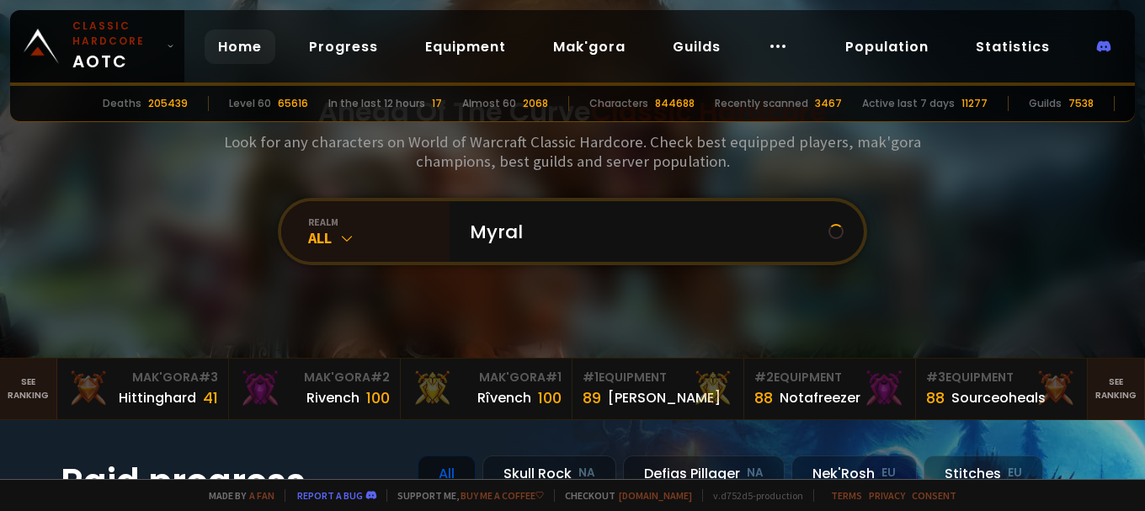
type input "Myrala"
click at [386, 236] on div "All" at bounding box center [378, 237] width 141 height 19
click at [345, 231] on icon at bounding box center [346, 238] width 17 height 17
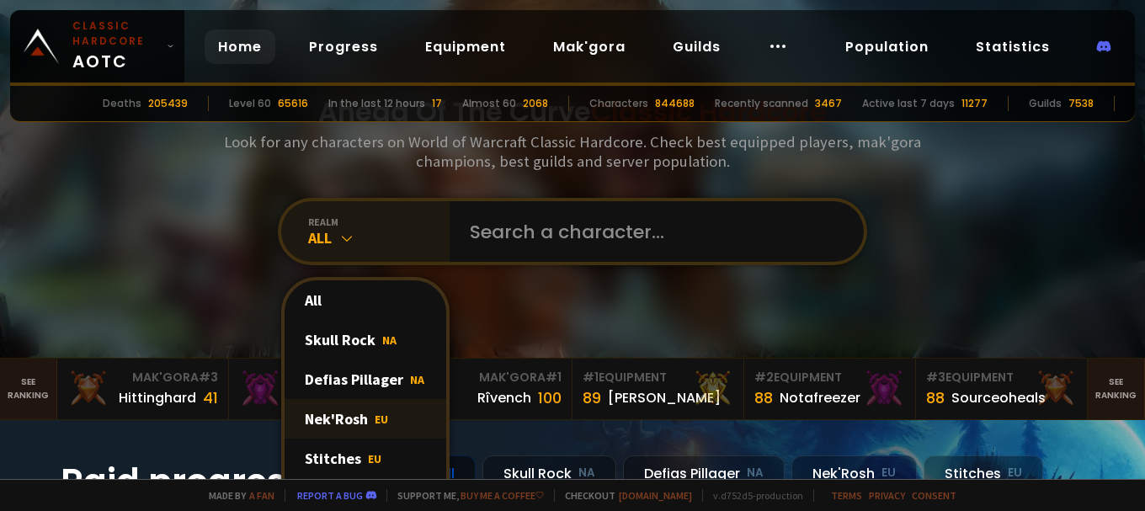
scroll to position [84, 0]
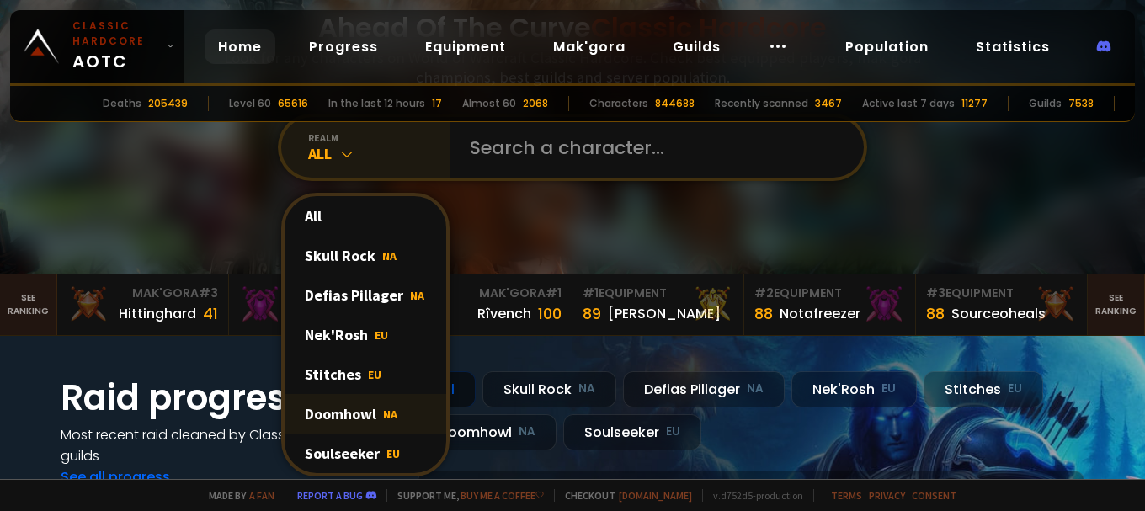
click at [354, 408] on div "Doomhowl NA" at bounding box center [366, 414] width 162 height 40
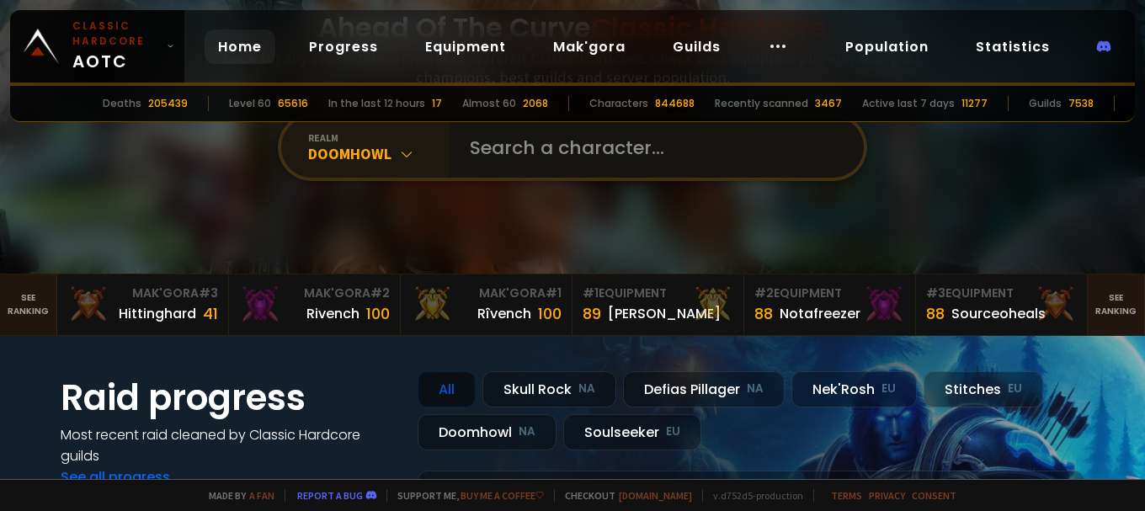
click at [548, 162] on input "text" at bounding box center [652, 147] width 384 height 61
type input "Myrala"
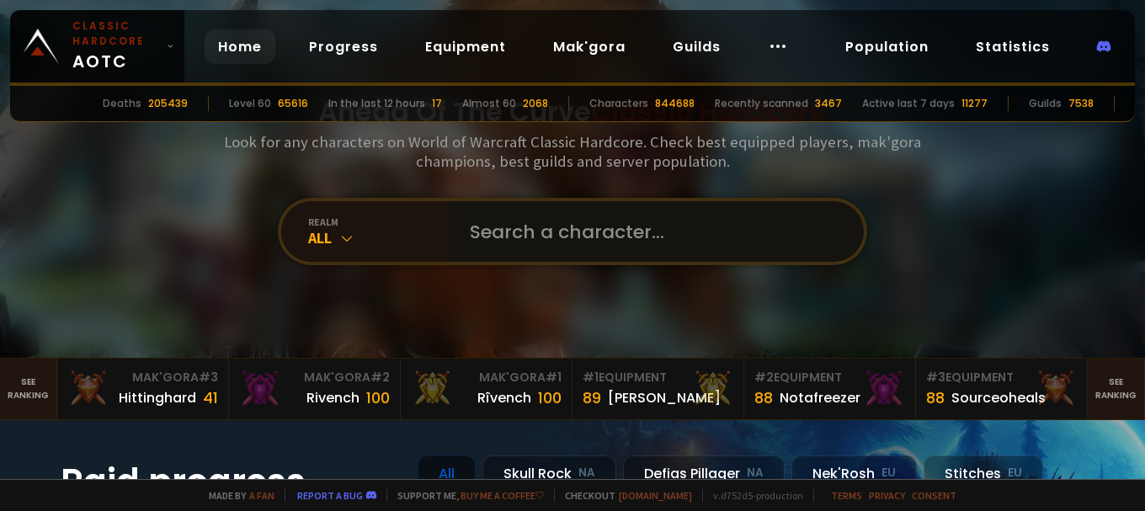
click at [530, 232] on input "text" at bounding box center [652, 231] width 384 height 61
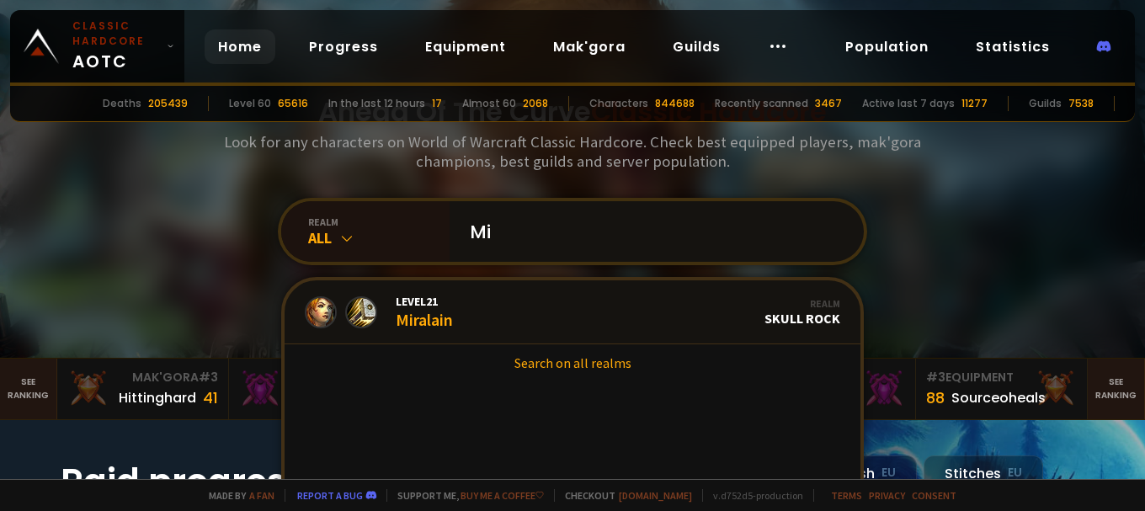
type input "M"
click at [338, 233] on icon at bounding box center [346, 238] width 17 height 17
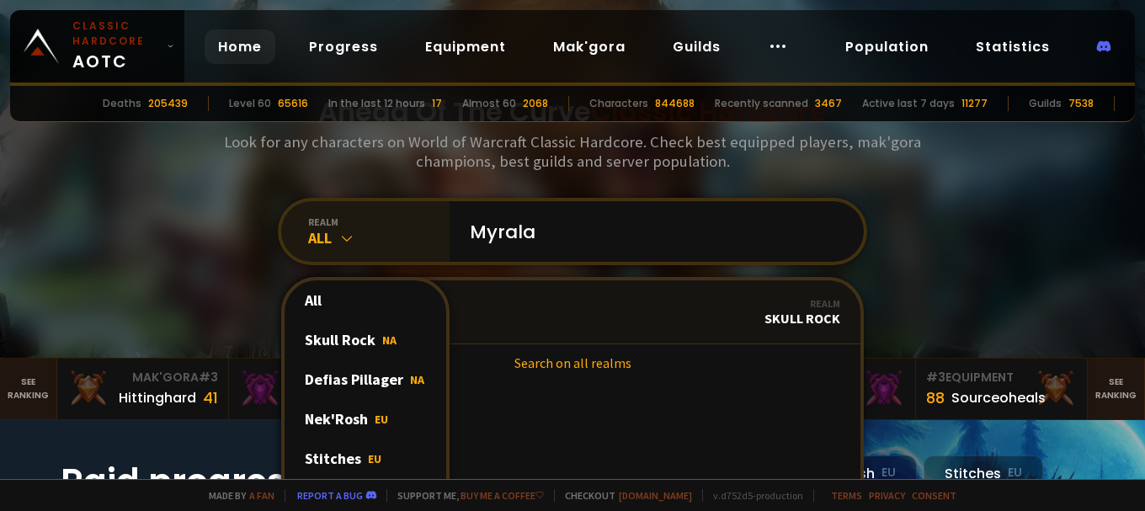
click at [338, 233] on icon at bounding box center [346, 238] width 17 height 17
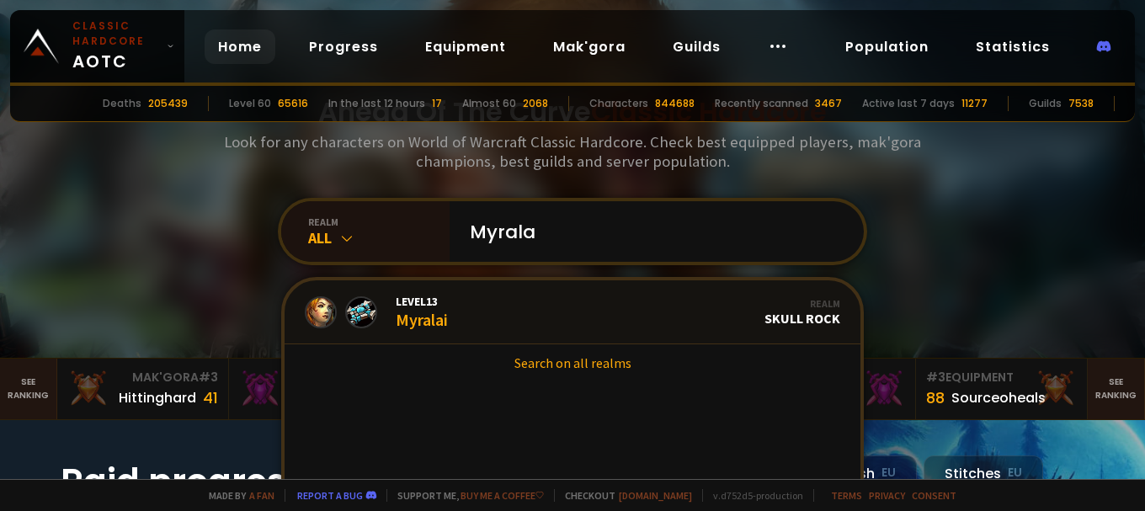
click at [134, 184] on div "Ahead Of The Curve Classic Hardcore Look for any characters on World of Warcraf…" at bounding box center [573, 179] width 1014 height 358
click at [598, 222] on input "Myrala" at bounding box center [652, 231] width 384 height 61
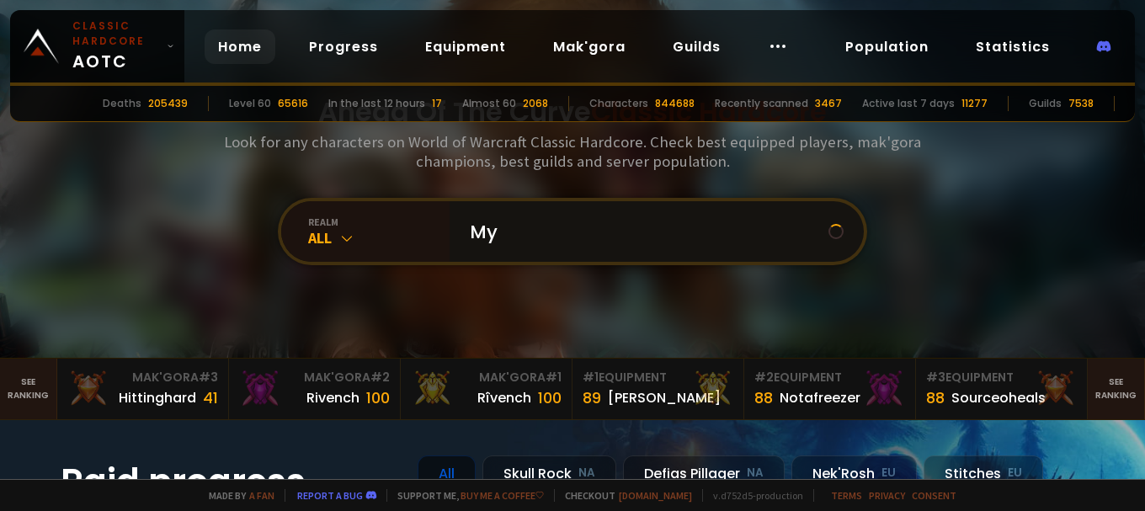
type input "M"
click at [508, 224] on input "text" at bounding box center [652, 231] width 384 height 61
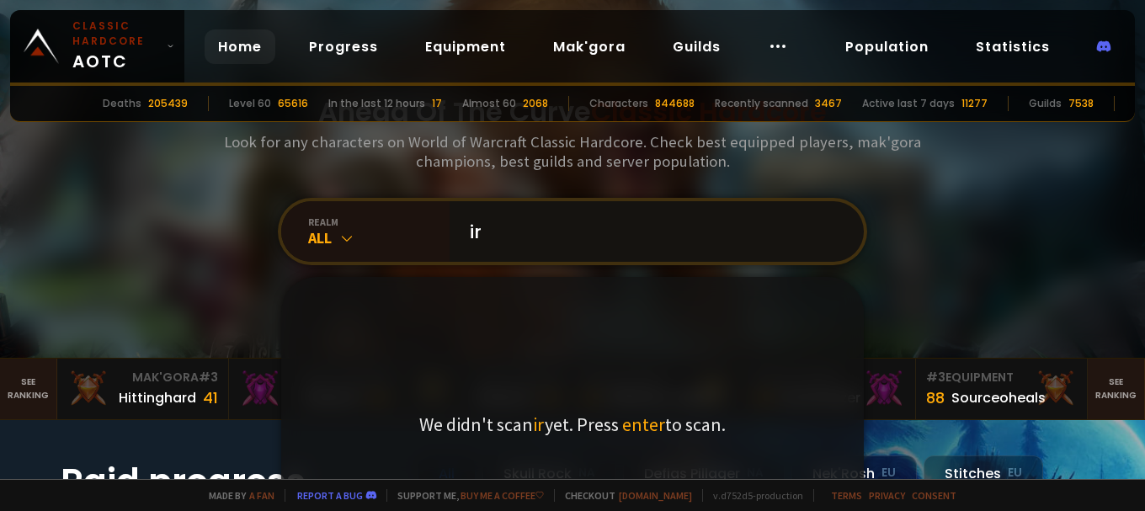
type input "i"
type input "I"
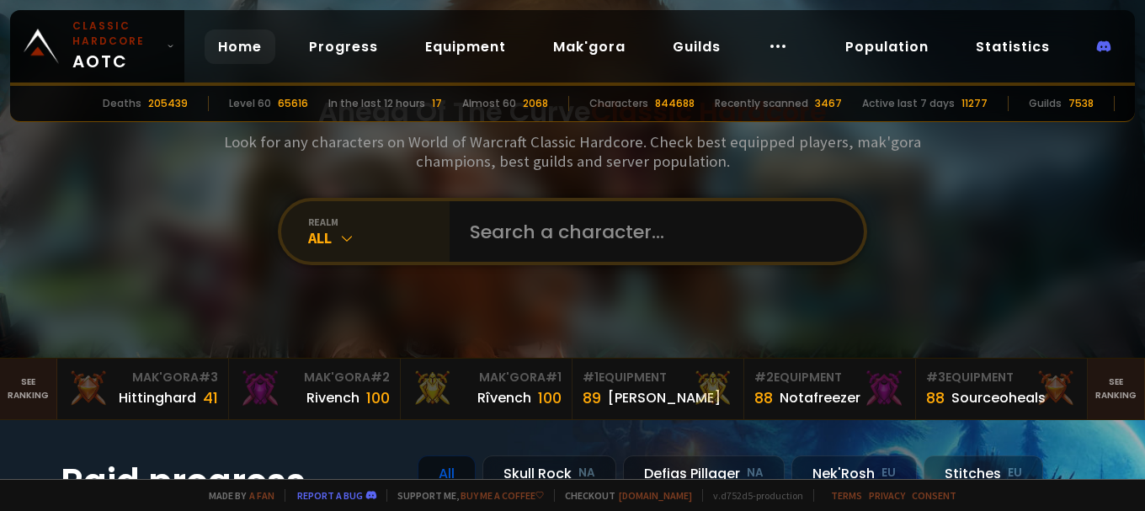
click at [349, 231] on icon at bounding box center [346, 238] width 17 height 17
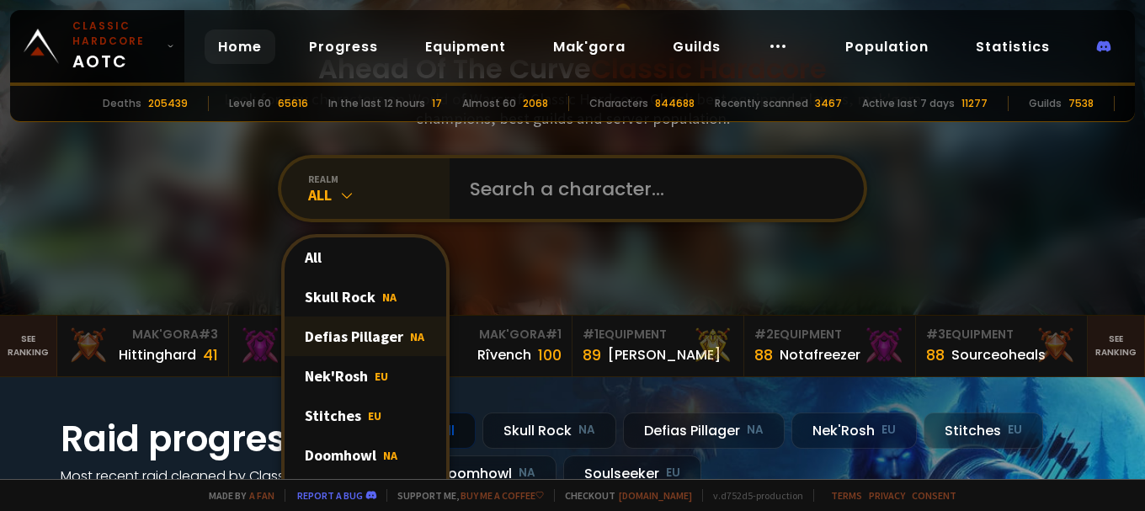
scroll to position [84, 0]
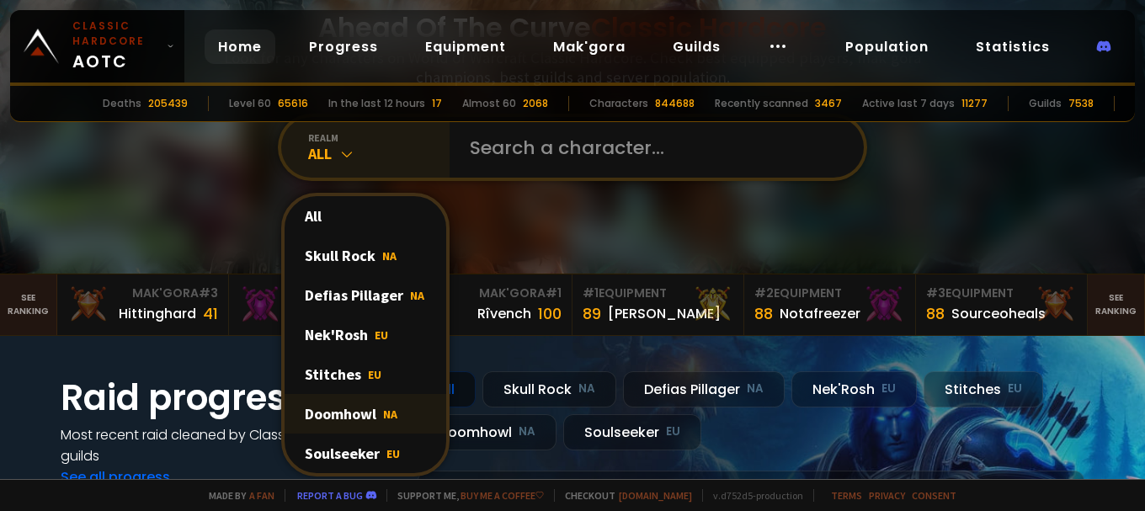
click at [349, 416] on div "Doomhowl NA" at bounding box center [366, 414] width 162 height 40
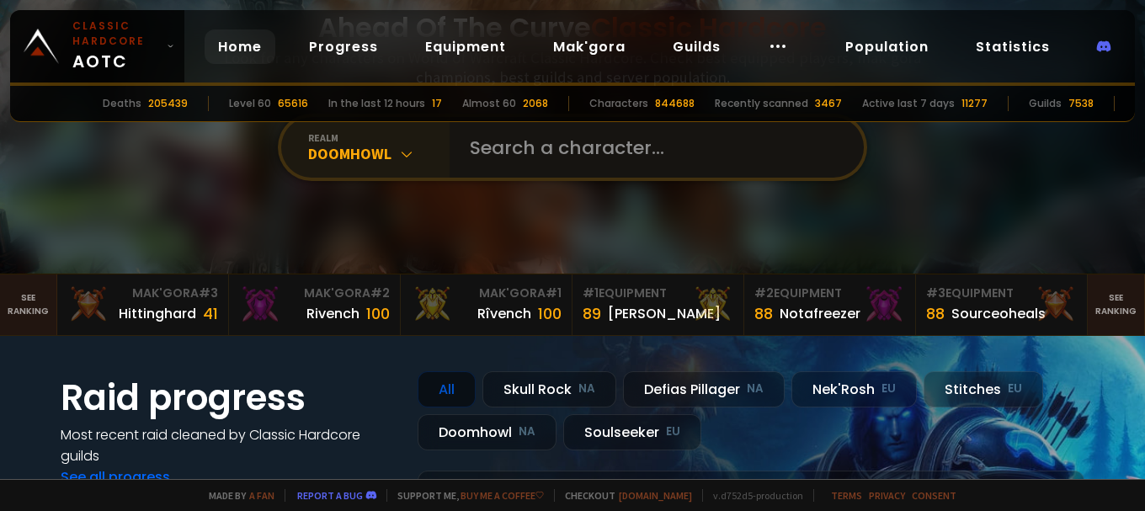
click at [543, 142] on input "text" at bounding box center [652, 147] width 384 height 61
type input "I"
click at [504, 151] on input "text" at bounding box center [652, 147] width 384 height 61
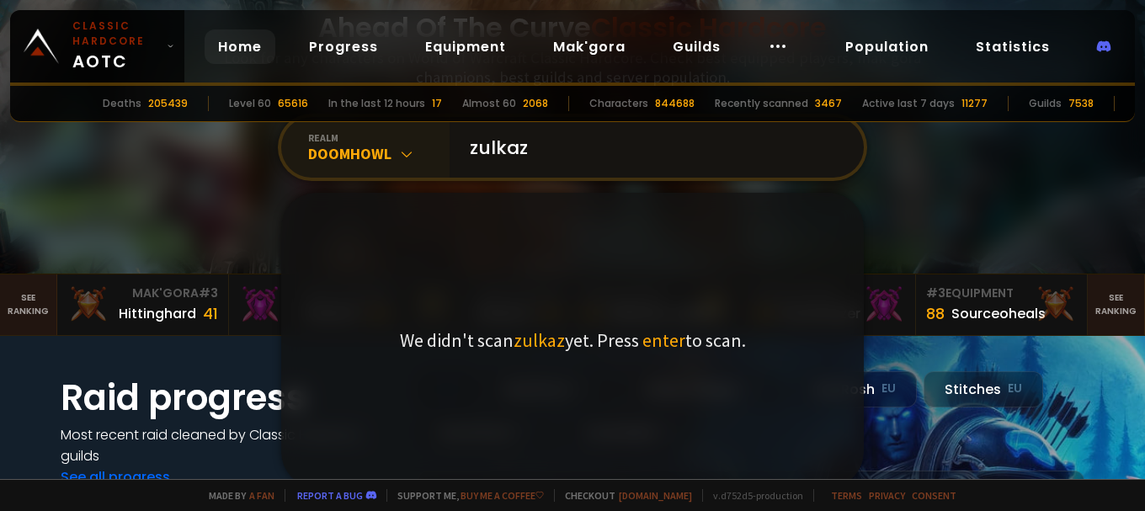
type input "zulkazz"
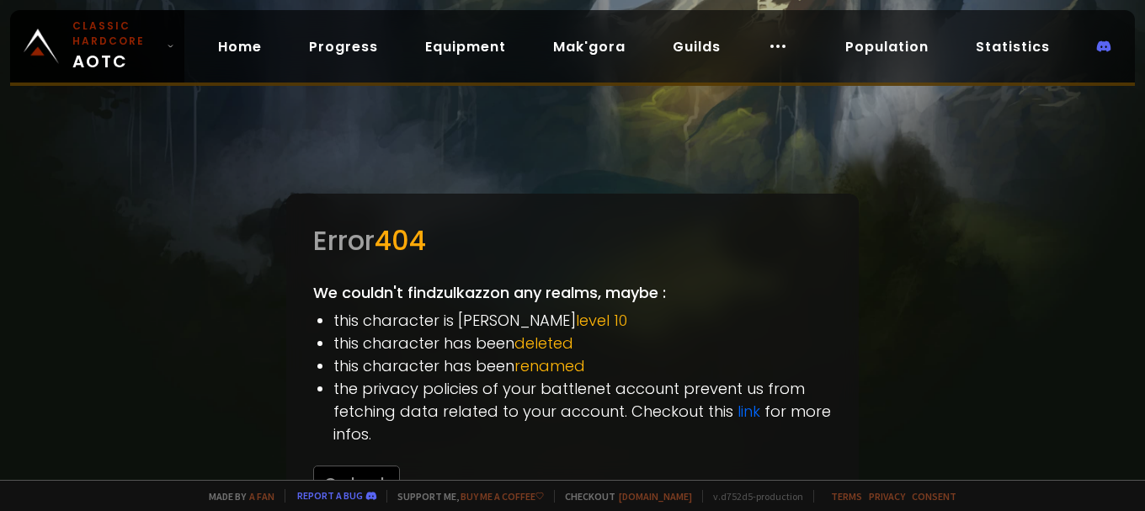
scroll to position [47, 0]
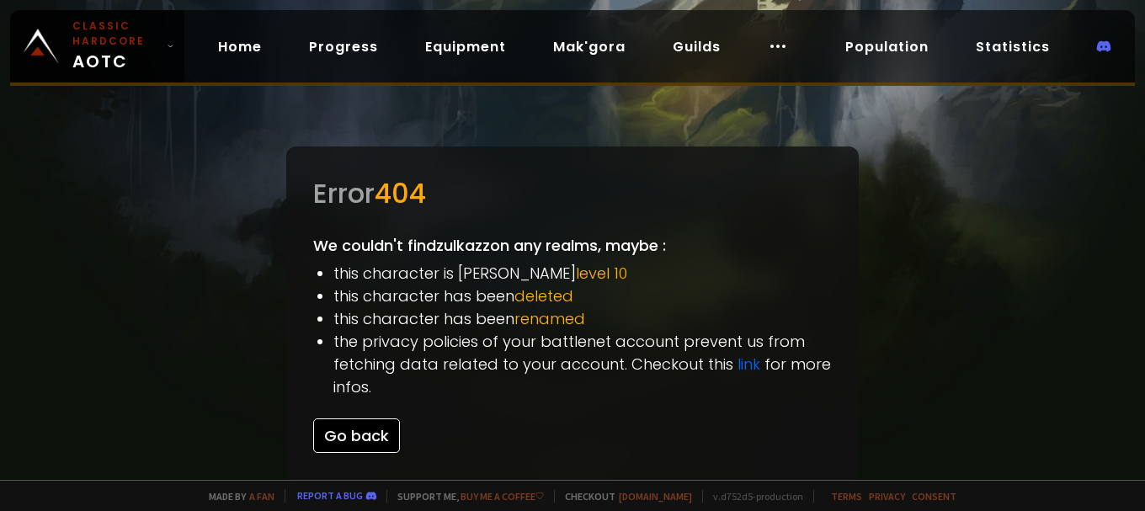
click at [376, 440] on button "Go back" at bounding box center [356, 435] width 87 height 35
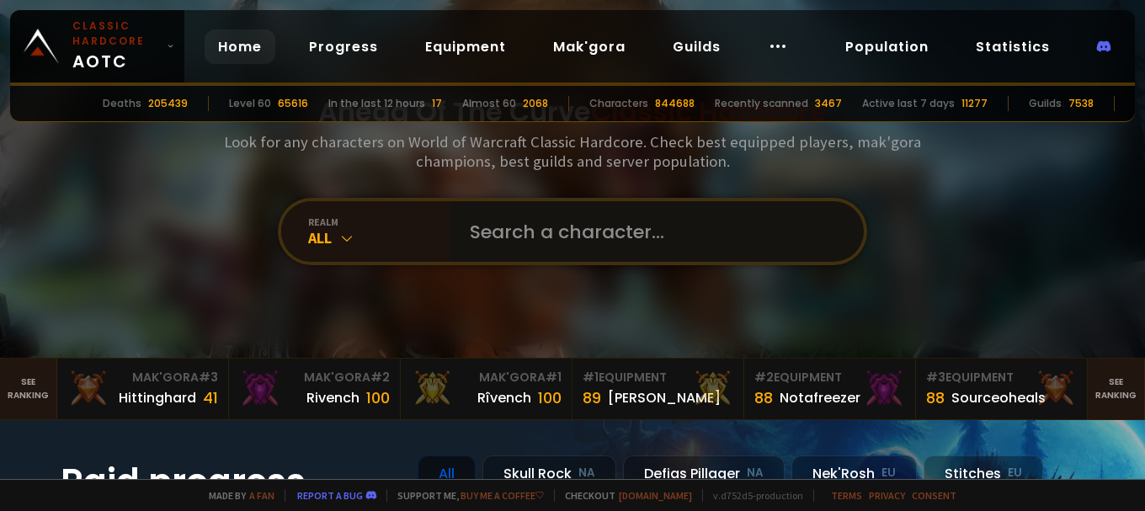
click at [519, 232] on input "text" at bounding box center [652, 231] width 384 height 61
type input "arolaistina"
click at [535, 232] on input "text" at bounding box center [652, 231] width 384 height 61
type input "Myrala"
click at [488, 231] on input "text" at bounding box center [652, 231] width 384 height 61
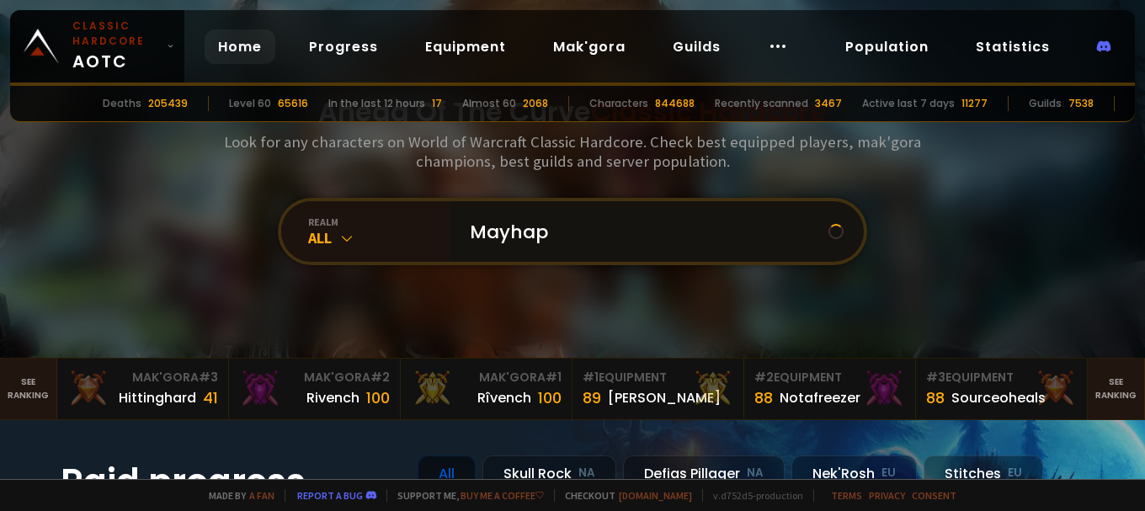
type input "Mayhaps"
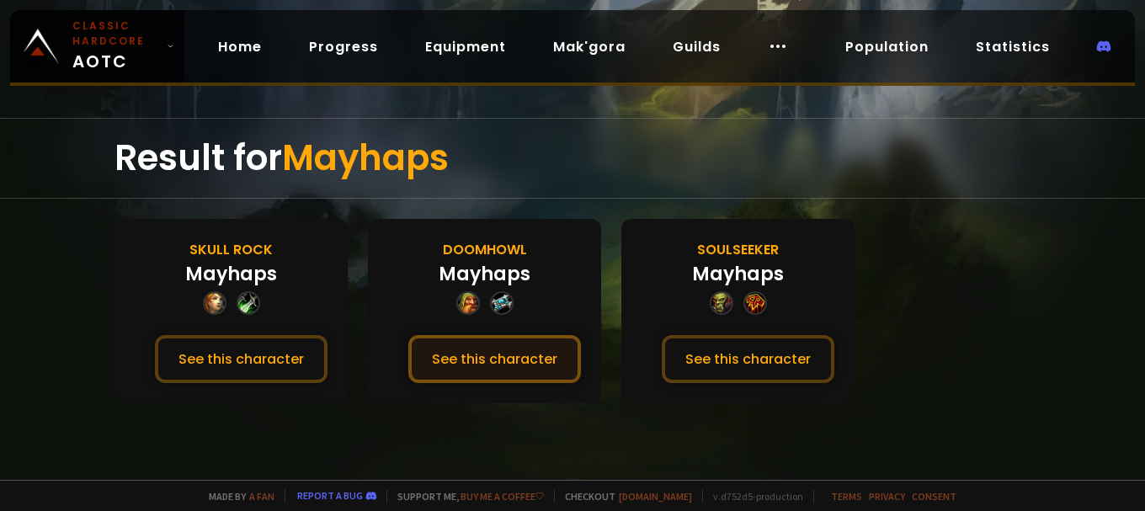
click at [476, 351] on button "See this character" at bounding box center [494, 359] width 173 height 48
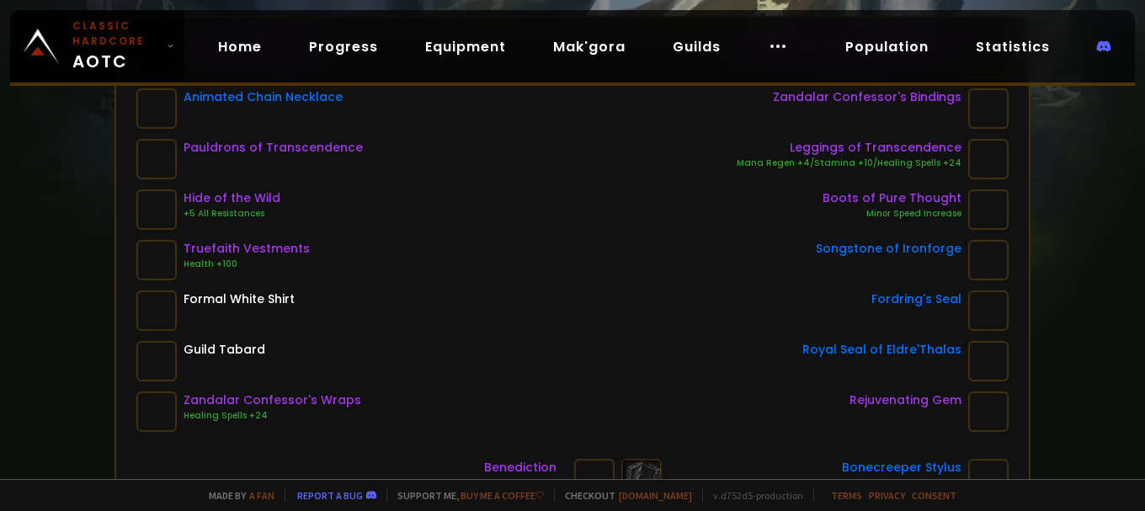
scroll to position [253, 0]
